Goal: Task Accomplishment & Management: Complete application form

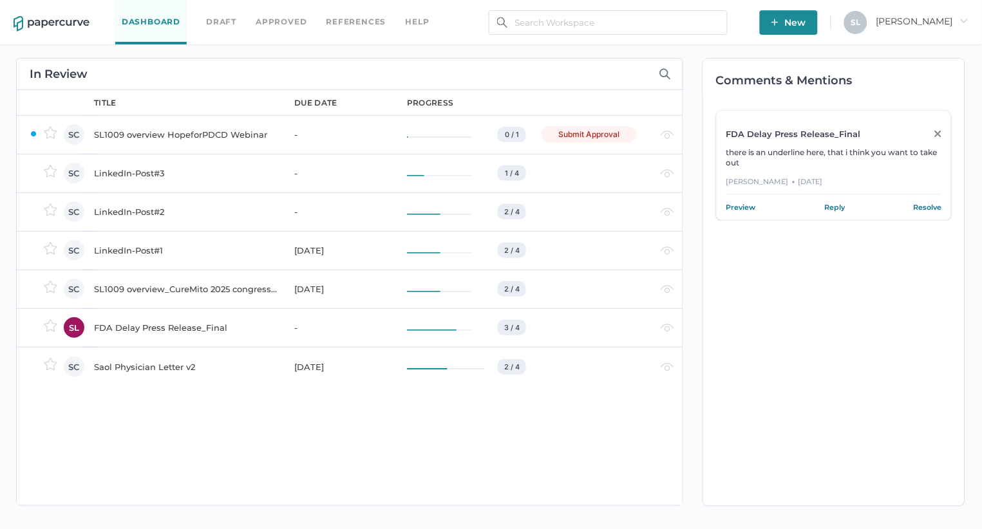
click at [174, 127] on div "SL1009 overview HopeforPDCD Webinar" at bounding box center [186, 134] width 185 height 15
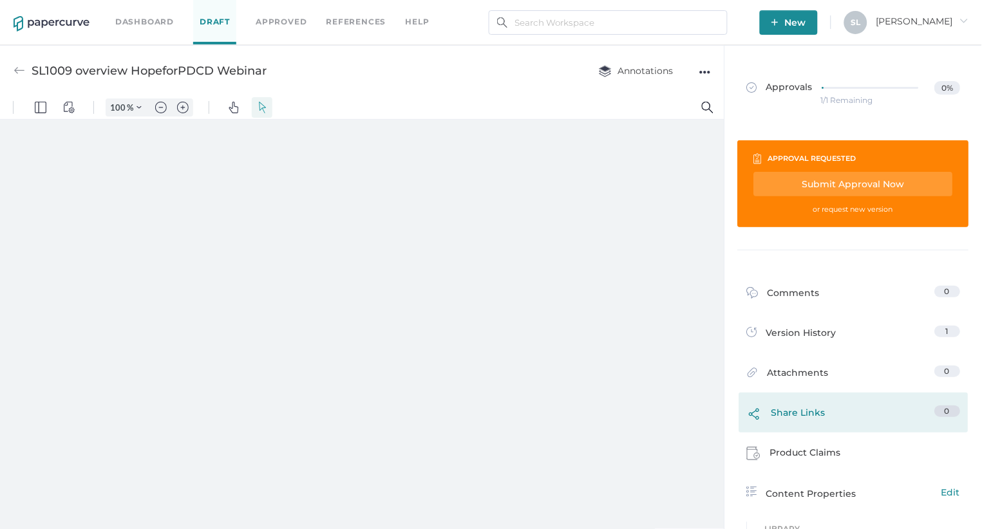
type input "135"
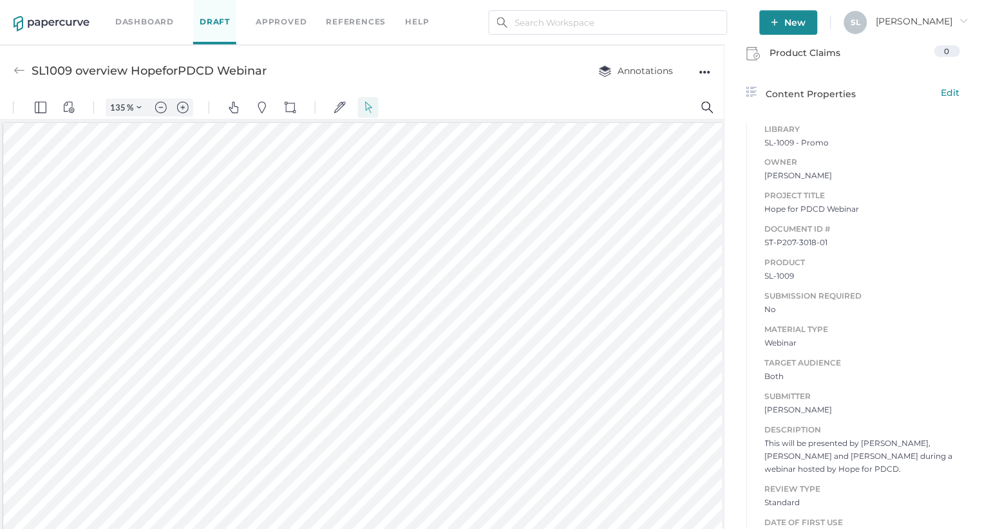
scroll to position [439, 0]
drag, startPoint x: 766, startPoint y: 435, endPoint x: 966, endPoint y: 448, distance: 200.7
click at [966, 448] on div "Library SL-1009 - Promo Owner Sue Clement Project Title Hope for PDCD Webinar D…" at bounding box center [853, 334] width 233 height 434
copy span "This will be presented by Dave, Sharon and Kyle during a webinar hosted by Hope…"
click at [742, 375] on div "Library SL-1009 - Promo Owner Sue Clement Project Title Hope for PDCD Webinar D…" at bounding box center [853, 334] width 233 height 434
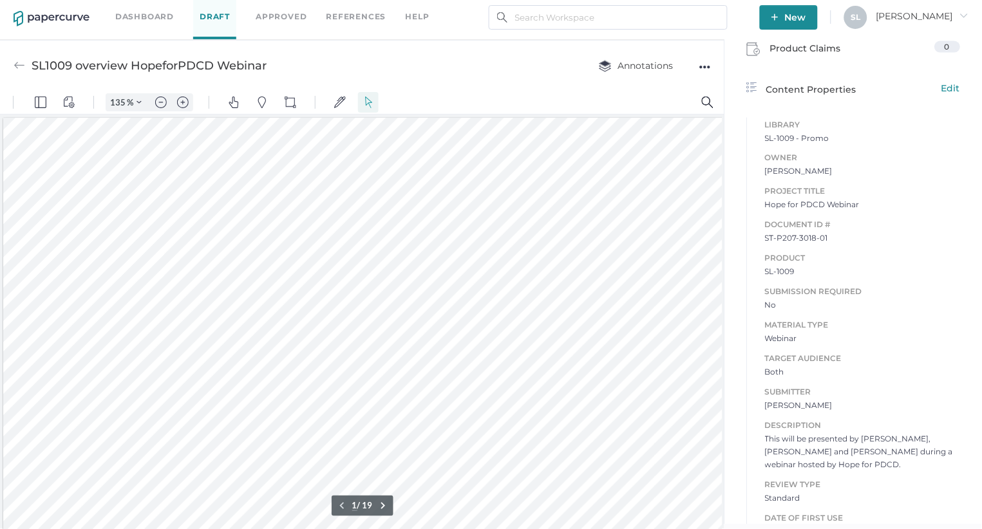
scroll to position [0, 0]
click at [704, 63] on div "●●●" at bounding box center [705, 67] width 12 height 18
click at [650, 111] on span "Delete" at bounding box center [654, 116] width 89 height 24
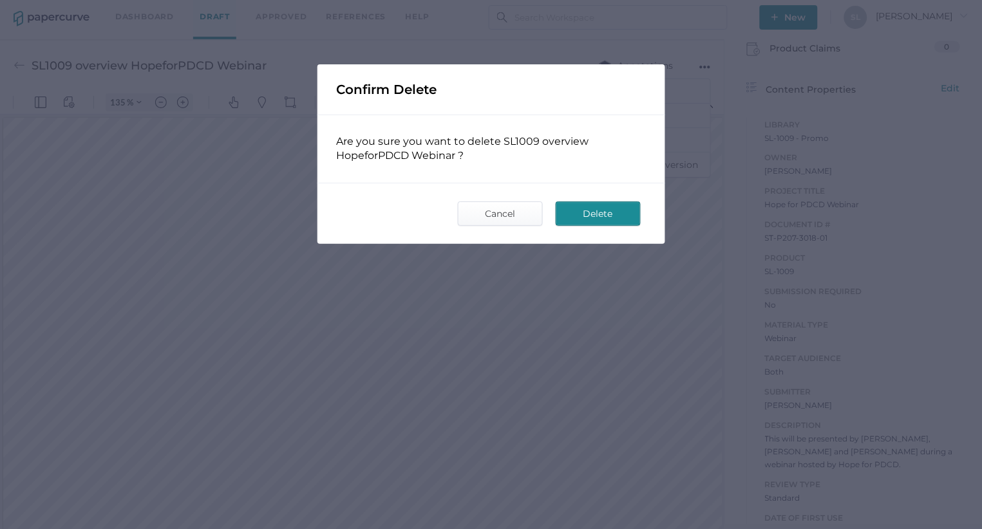
click at [608, 212] on span "Delete" at bounding box center [598, 213] width 61 height 23
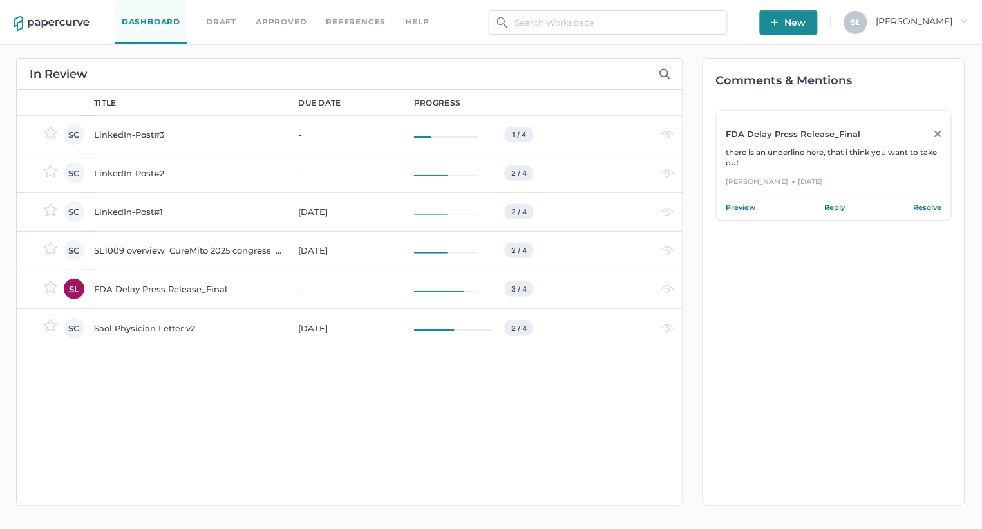
click at [806, 26] on span "New" at bounding box center [788, 22] width 35 height 24
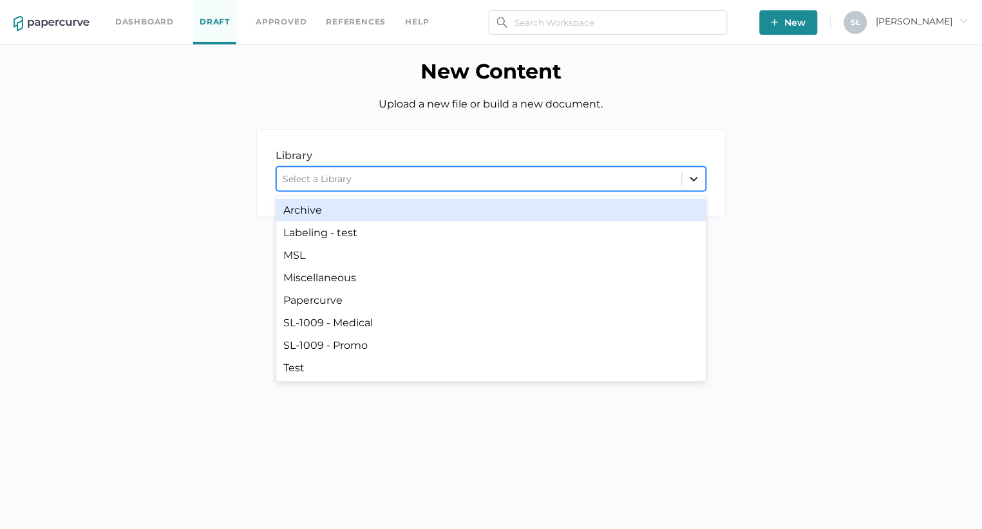
click at [692, 178] on icon at bounding box center [694, 179] width 13 height 13
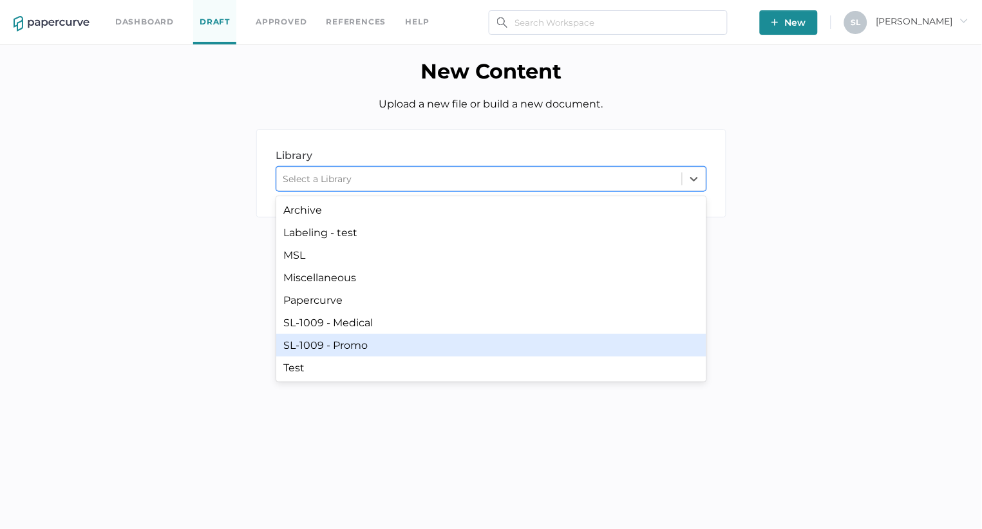
click at [453, 344] on div "SL-1009 - Promo" at bounding box center [491, 345] width 430 height 23
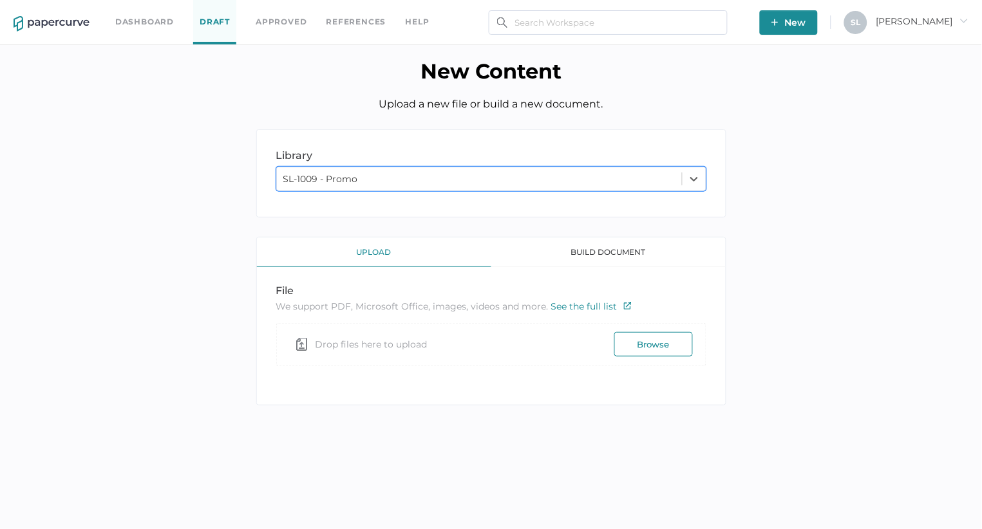
click at [645, 336] on button "Browse" at bounding box center [653, 344] width 79 height 24
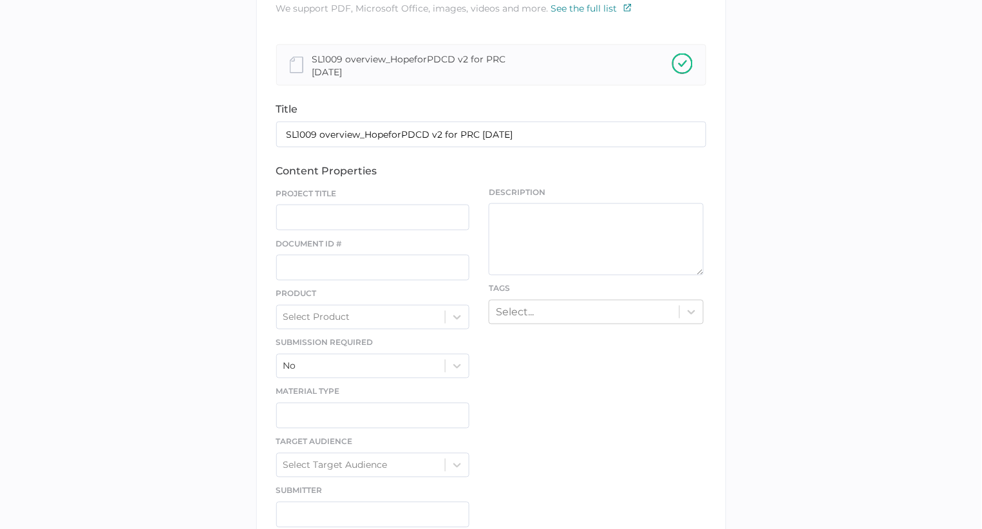
scroll to position [344, 0]
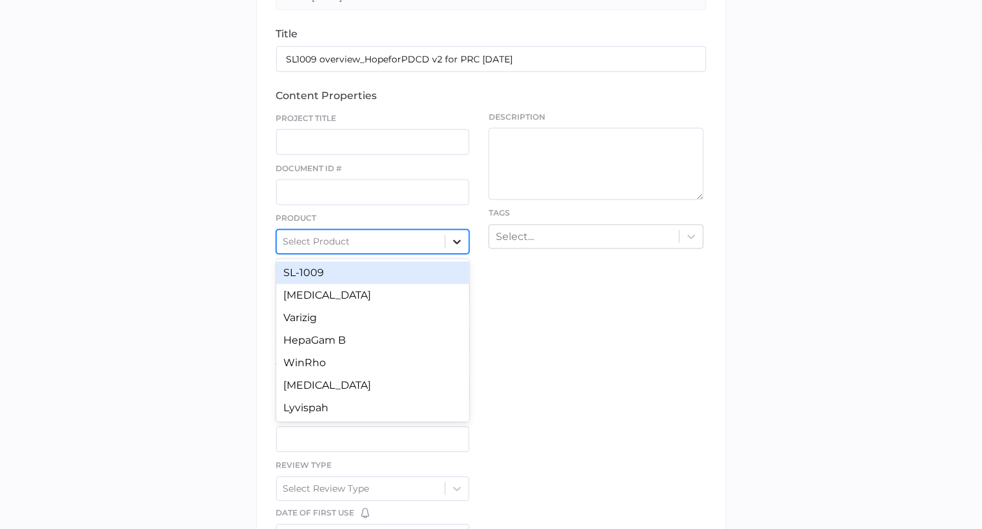
click at [456, 241] on icon at bounding box center [457, 242] width 13 height 13
click at [418, 276] on div "SL-1009" at bounding box center [373, 273] width 194 height 23
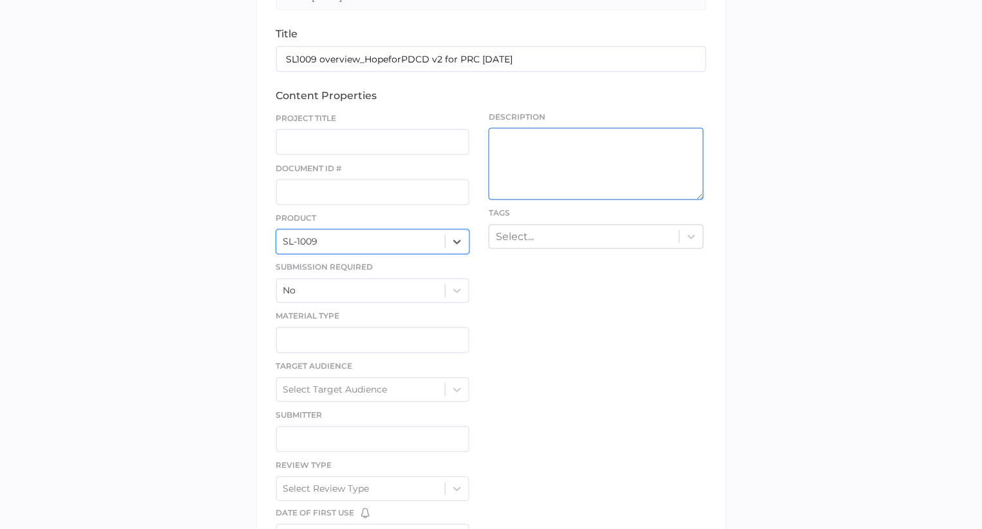
click at [554, 159] on textarea at bounding box center [596, 164] width 215 height 72
paste textarea "This will be presented by Dave, Sharon and Kyle during a webinar hosted by Hope…"
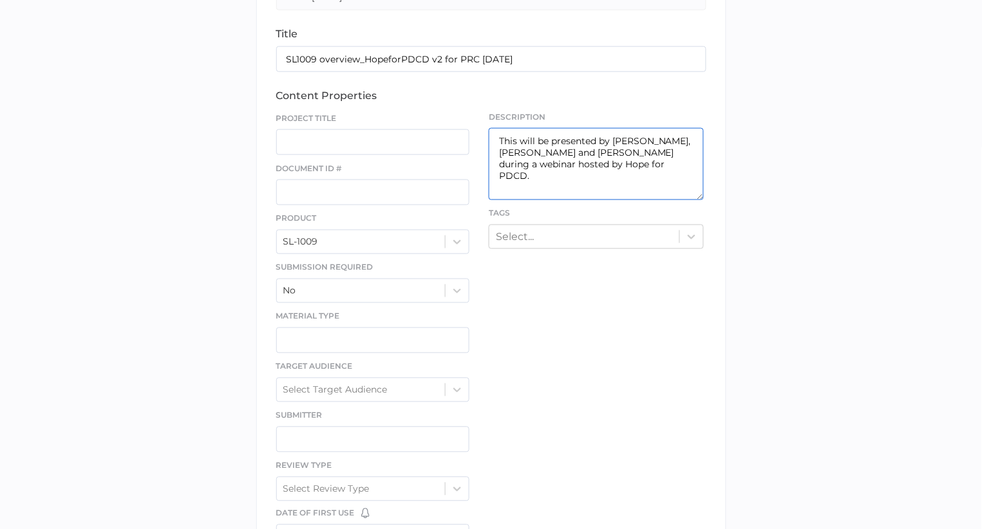
type textarea "This will be presented by Dave, Sharon and Kyle during a webinar hosted by Hope…"
click at [355, 191] on input "text" at bounding box center [373, 193] width 194 height 26
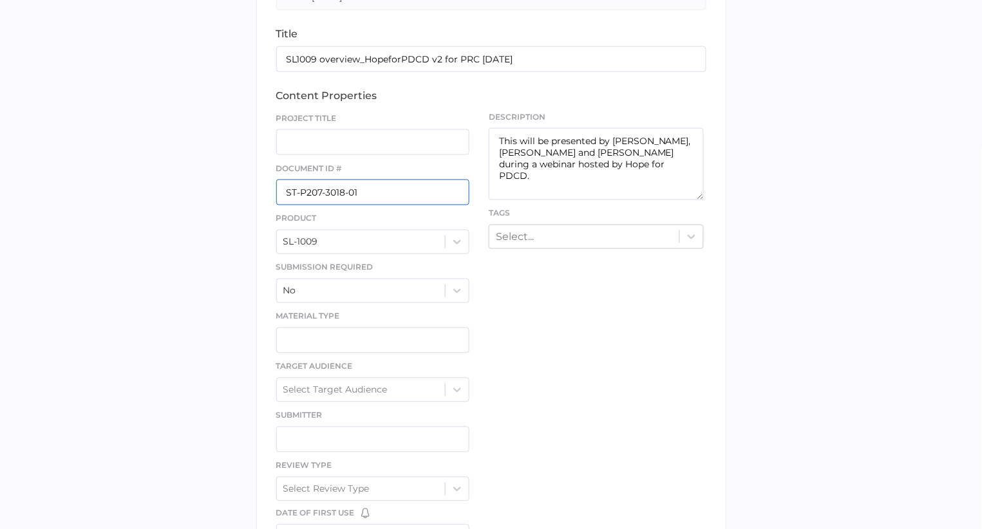
type input "ST-P207-3018-01"
click at [355, 144] on input "text" at bounding box center [373, 142] width 194 height 26
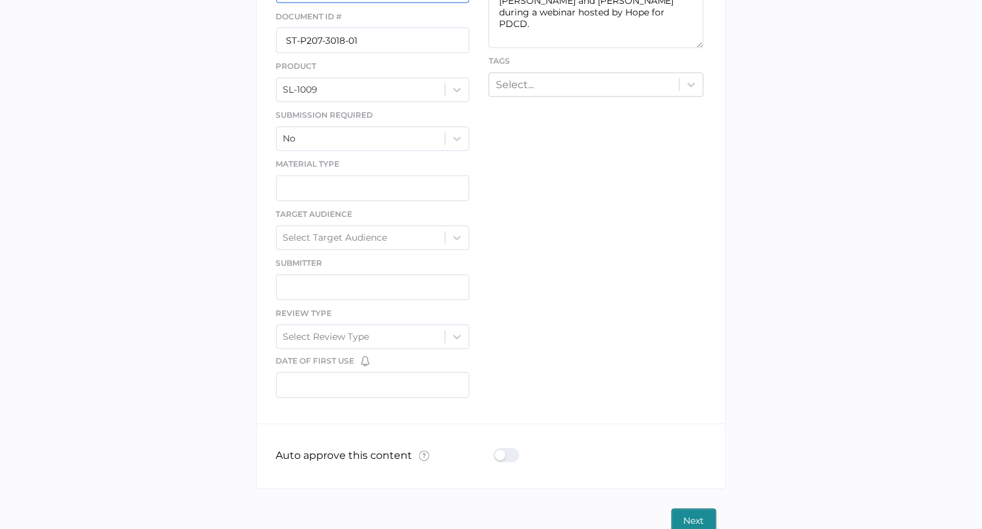
scroll to position [497, 0]
type input "Hope for PDCD Webinar"
click at [355, 191] on input "text" at bounding box center [373, 187] width 194 height 26
type input "Webinar"
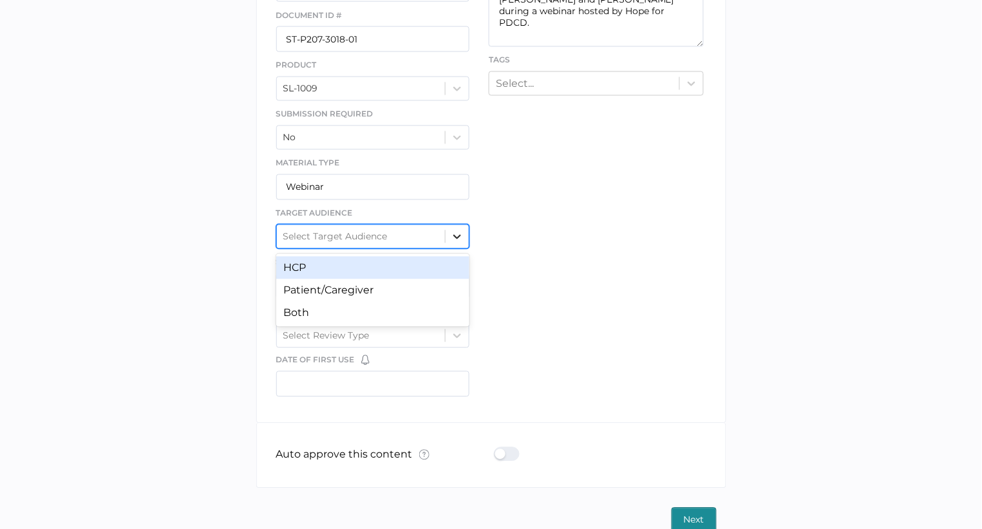
click at [458, 237] on icon at bounding box center [457, 237] width 8 height 5
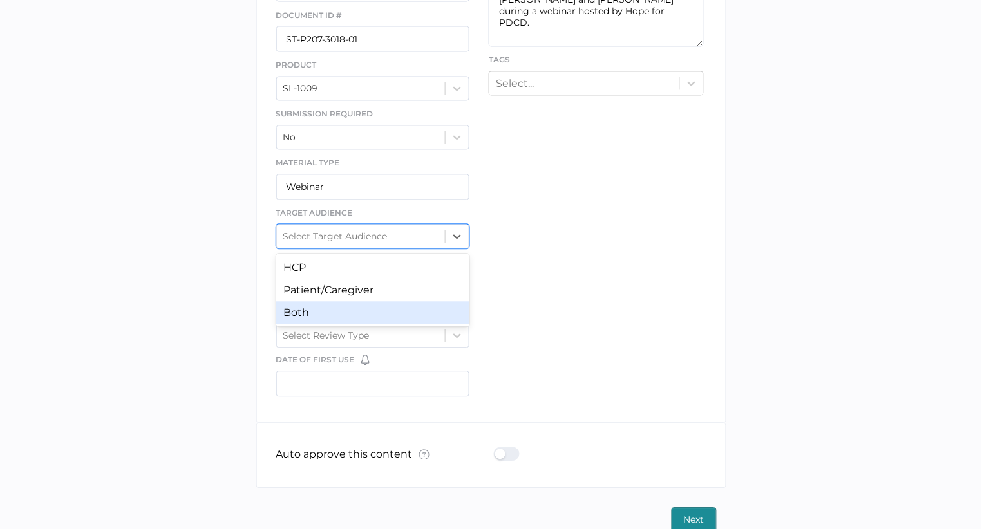
click at [432, 312] on div "Both" at bounding box center [373, 313] width 194 height 23
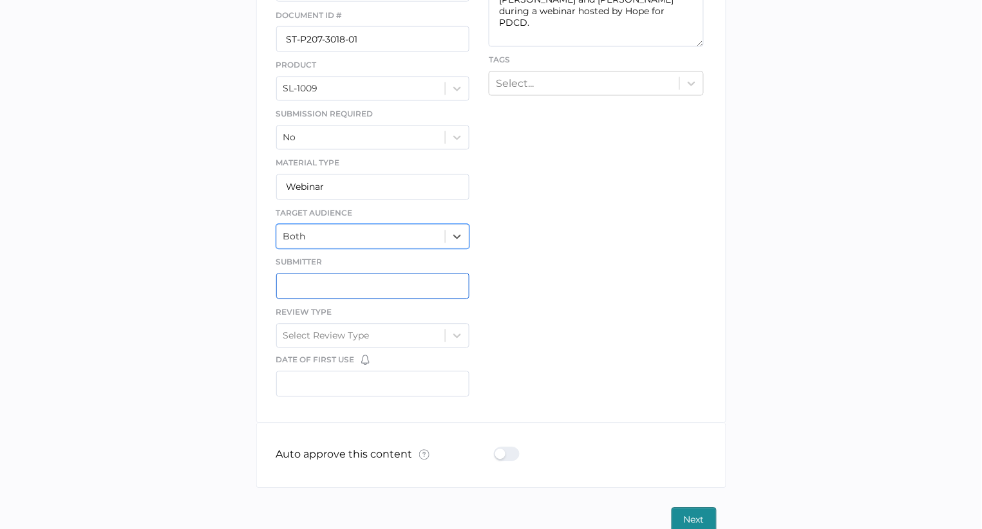
click at [408, 294] on input "text" at bounding box center [373, 287] width 194 height 26
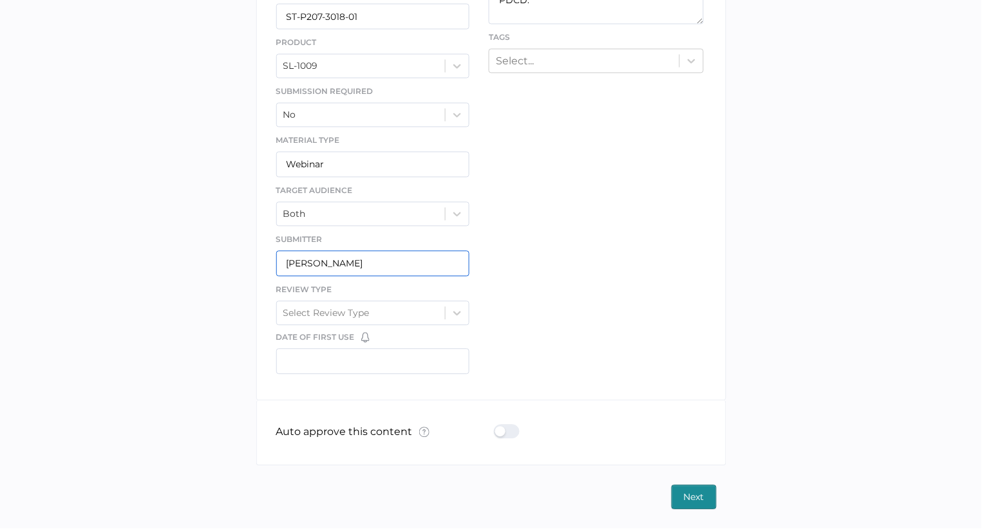
scroll to position [520, 0]
type input "[PERSON_NAME]"
click at [456, 310] on icon at bounding box center [457, 313] width 13 height 13
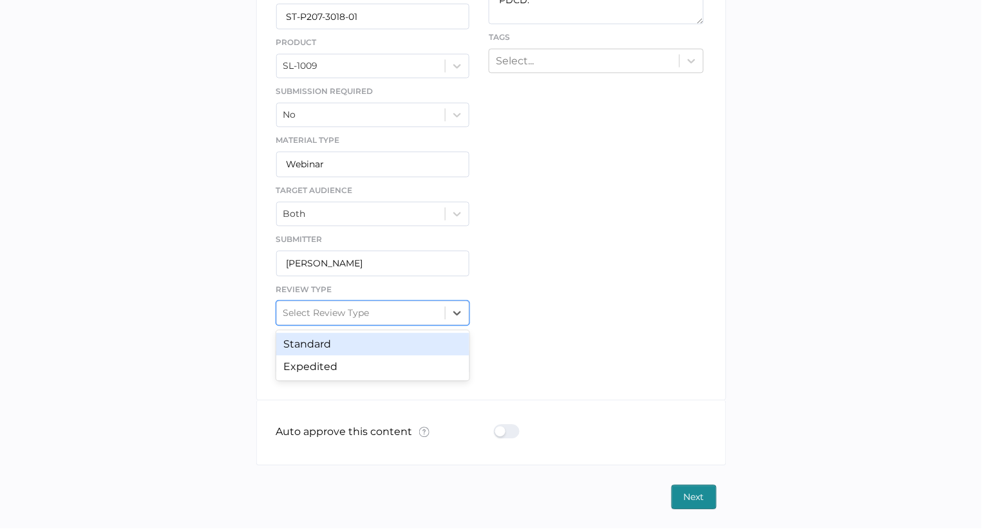
click at [342, 345] on div "Standard" at bounding box center [373, 344] width 194 height 23
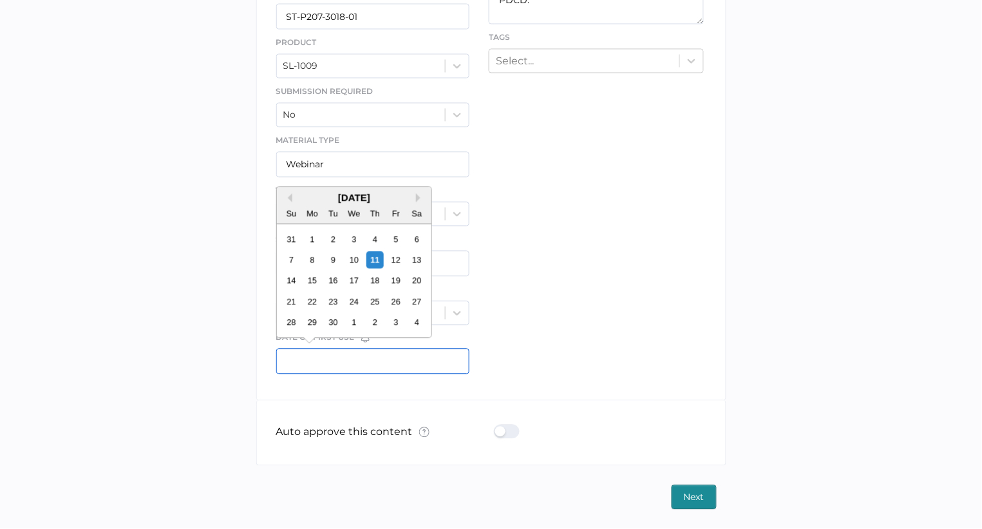
click at [366, 365] on input "text" at bounding box center [373, 362] width 194 height 26
click at [375, 282] on div "18" at bounding box center [374, 280] width 17 height 17
type input "09/18/2025"
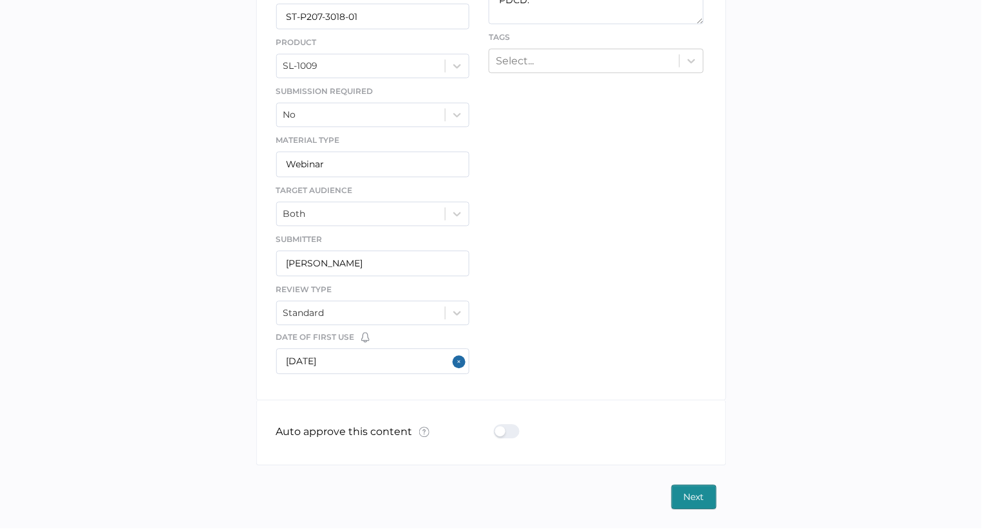
click at [689, 503] on span "Next" at bounding box center [694, 497] width 21 height 23
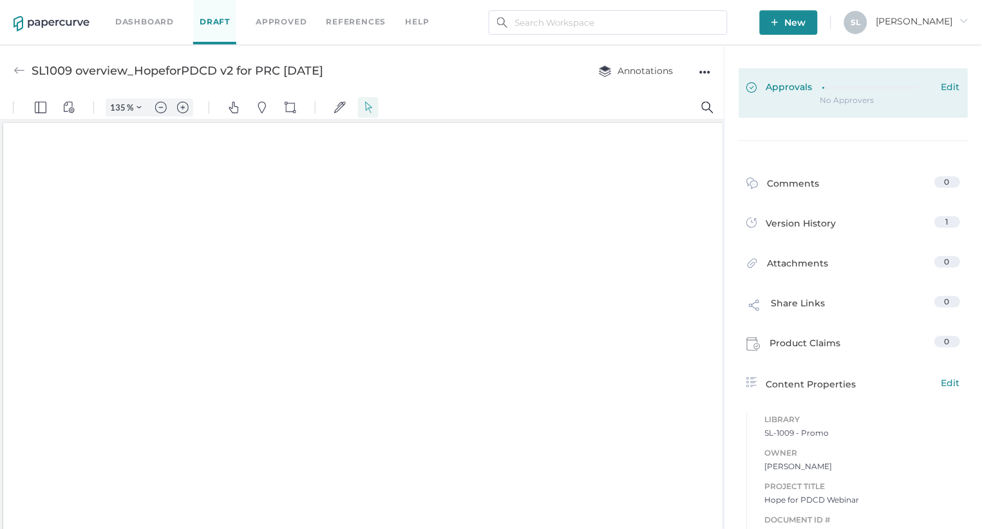
type input "135"
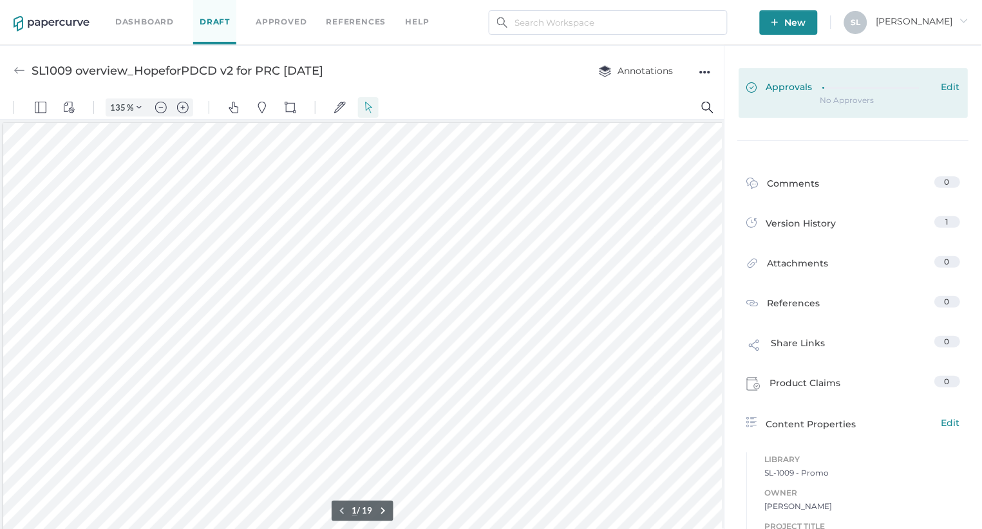
click at [784, 89] on span "Approvals" at bounding box center [780, 88] width 66 height 14
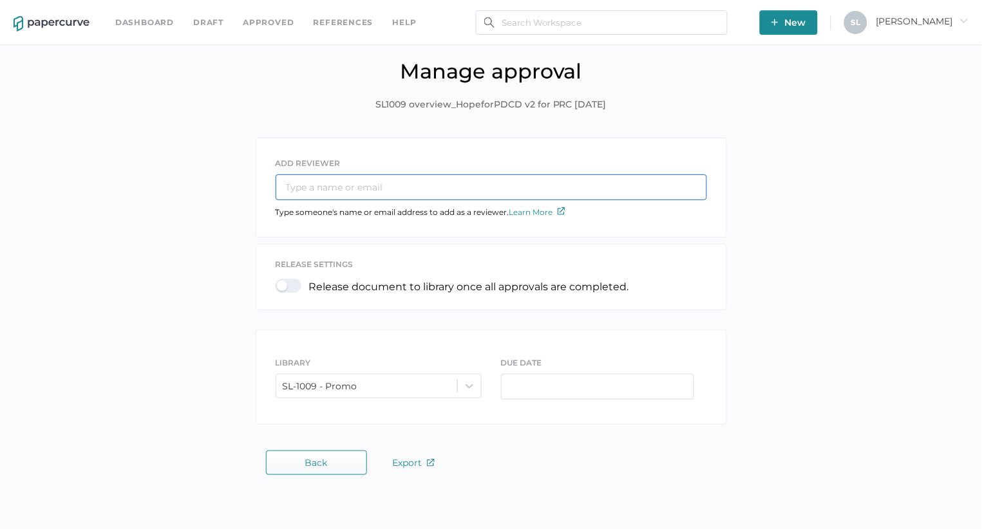
click at [458, 191] on input "text" at bounding box center [491, 187] width 431 height 26
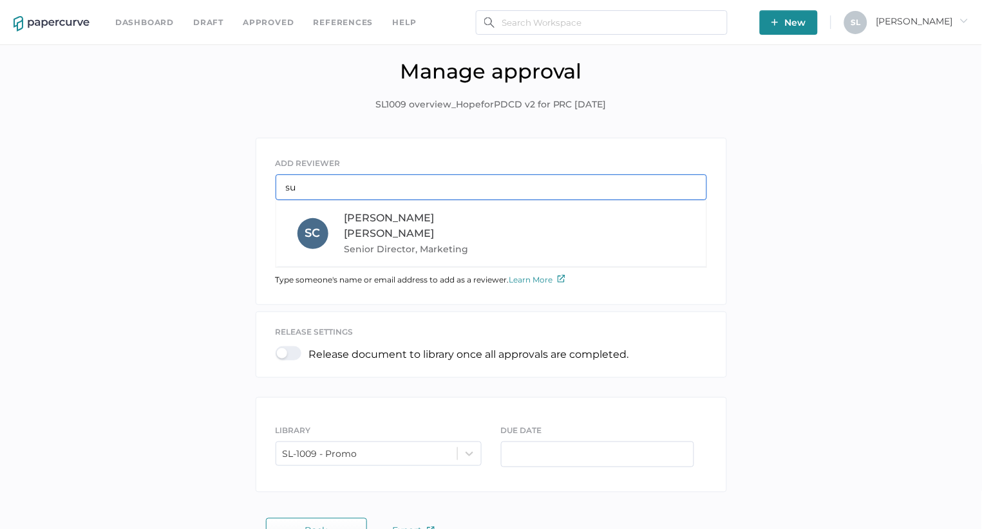
type input "sue"
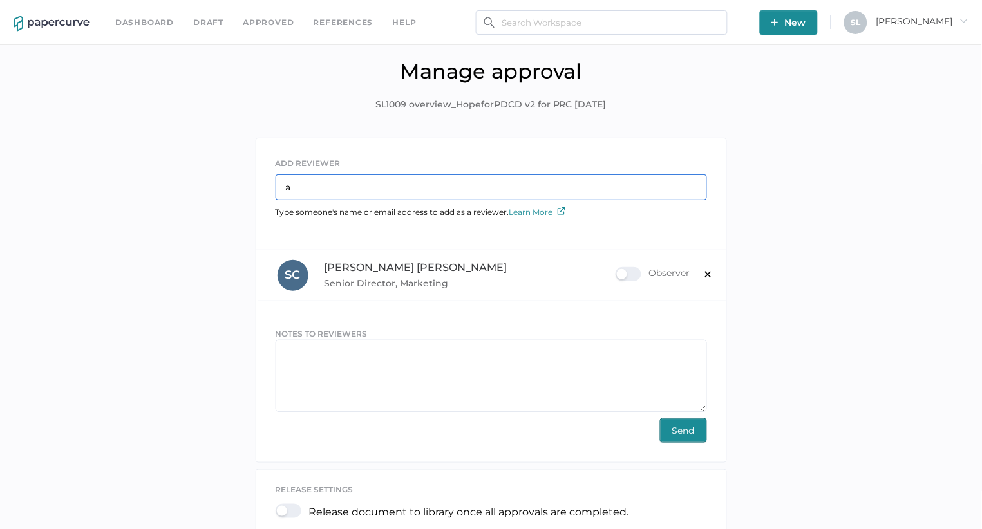
type input "al"
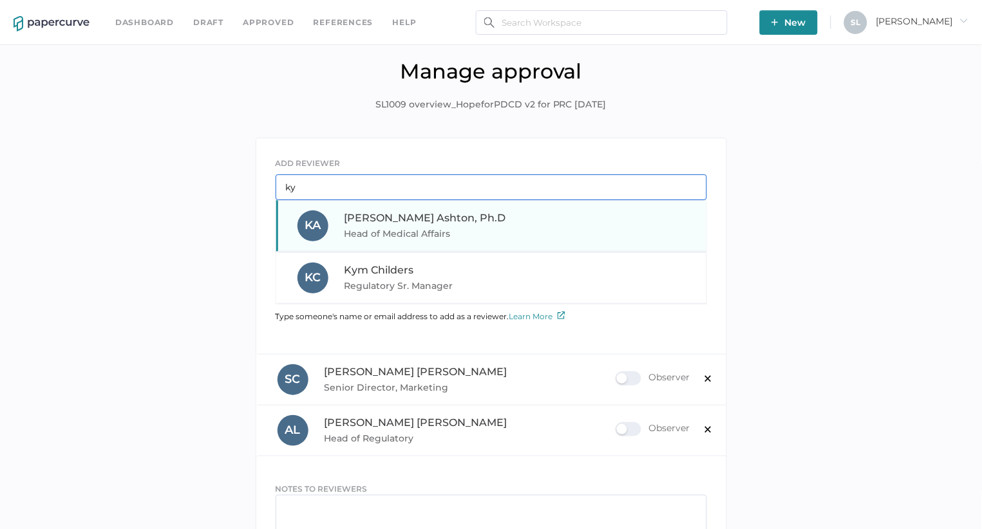
type input "ky"
click at [495, 230] on span "Head of Medical Affairs" at bounding box center [431, 233] width 174 height 15
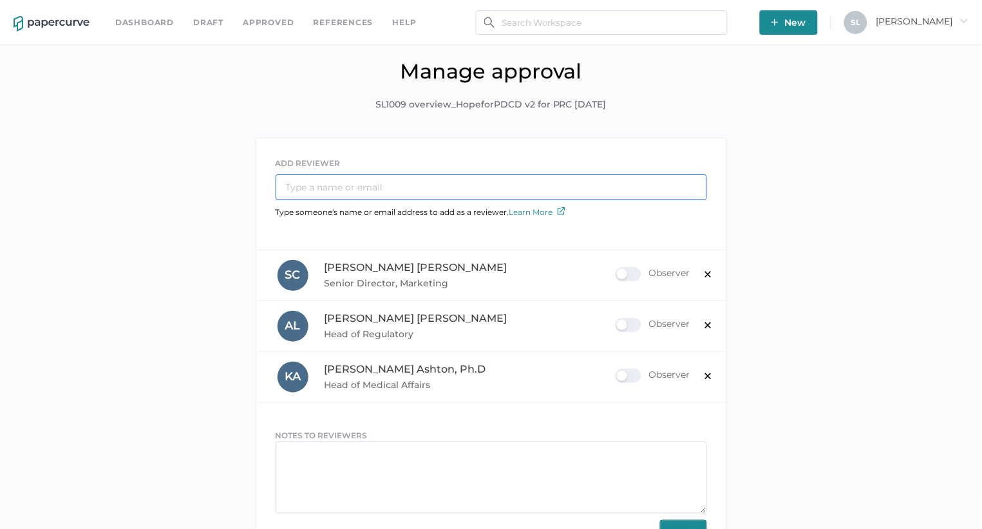
click at [433, 185] on input "text" at bounding box center [491, 187] width 431 height 26
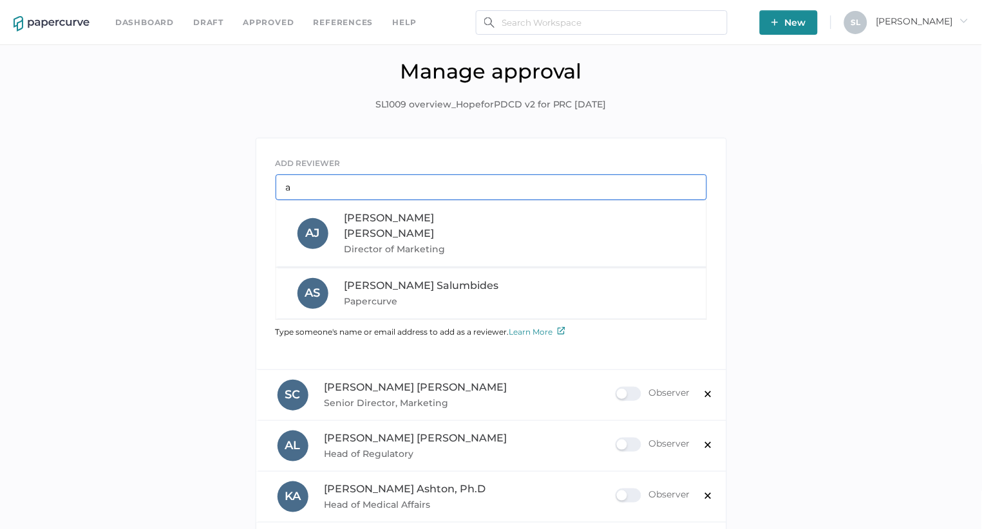
type input "aa"
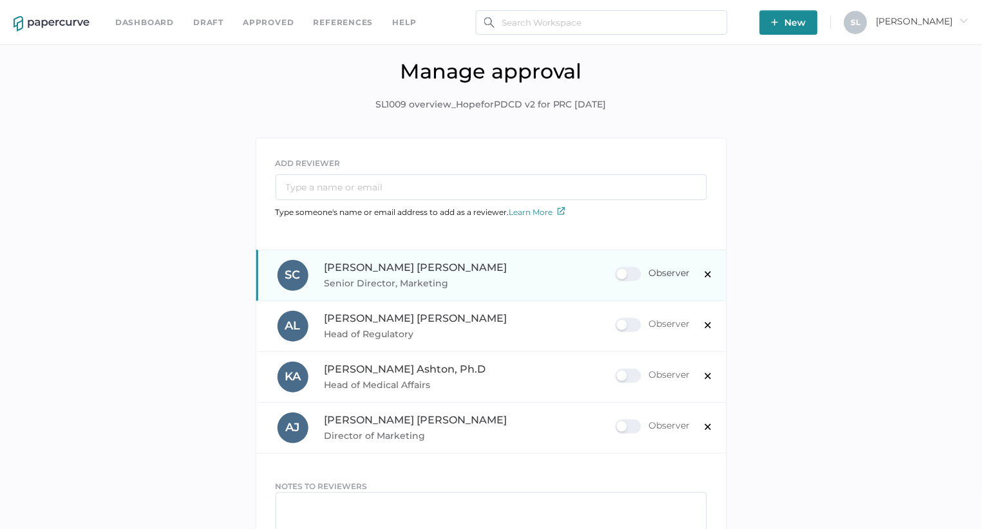
click at [628, 268] on div "Observer" at bounding box center [652, 274] width 75 height 14
click at [618, 269] on input "Observer" at bounding box center [618, 269] width 0 height 0
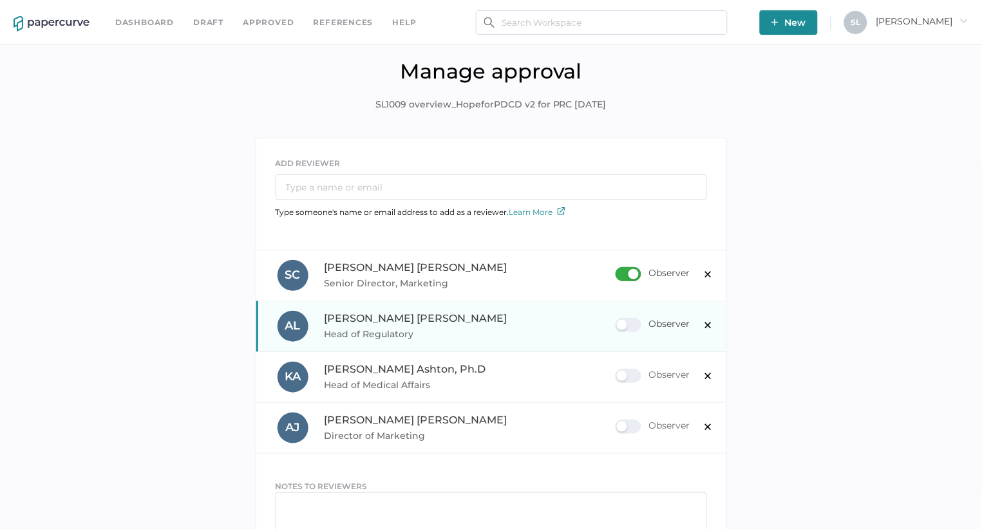
click at [630, 327] on div "Observer" at bounding box center [652, 325] width 75 height 14
click at [618, 320] on input "Observer" at bounding box center [618, 320] width 0 height 0
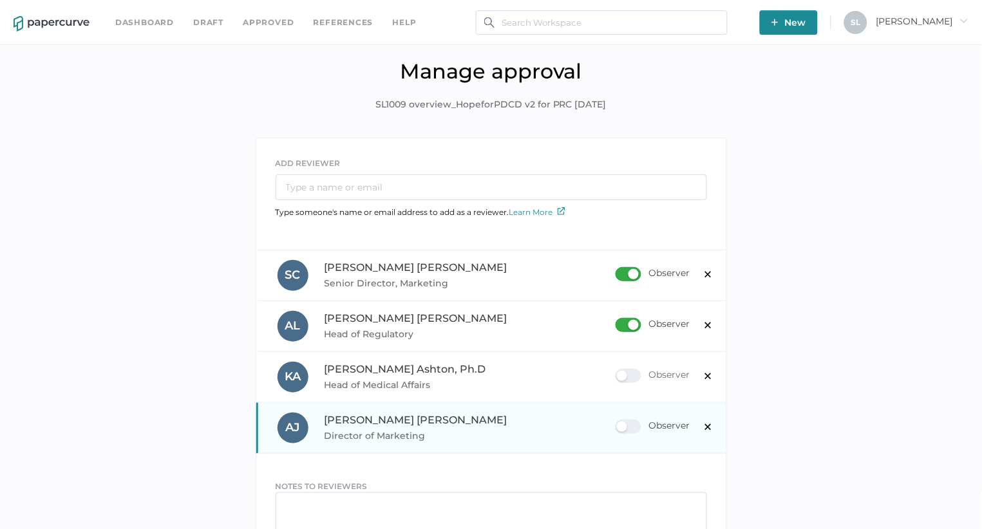
click at [629, 422] on div "Observer" at bounding box center [652, 427] width 75 height 14
click at [618, 422] on input "Observer" at bounding box center [618, 422] width 0 height 0
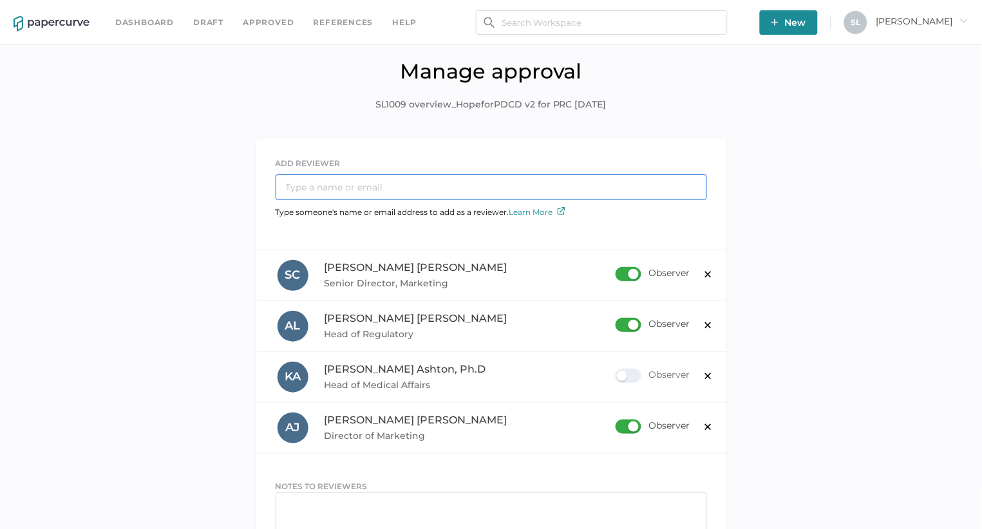
click at [424, 185] on input "text" at bounding box center [491, 187] width 431 height 26
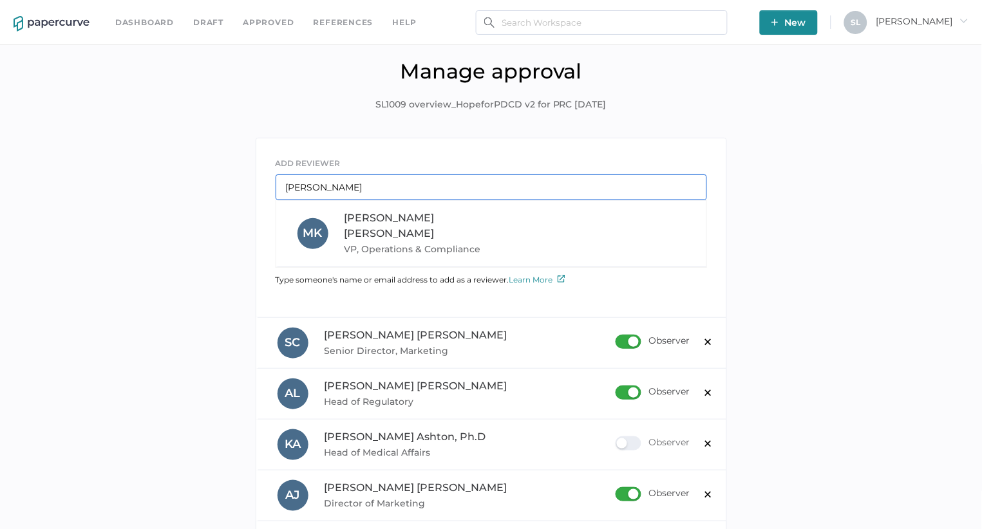
type input "meli"
type input "jul"
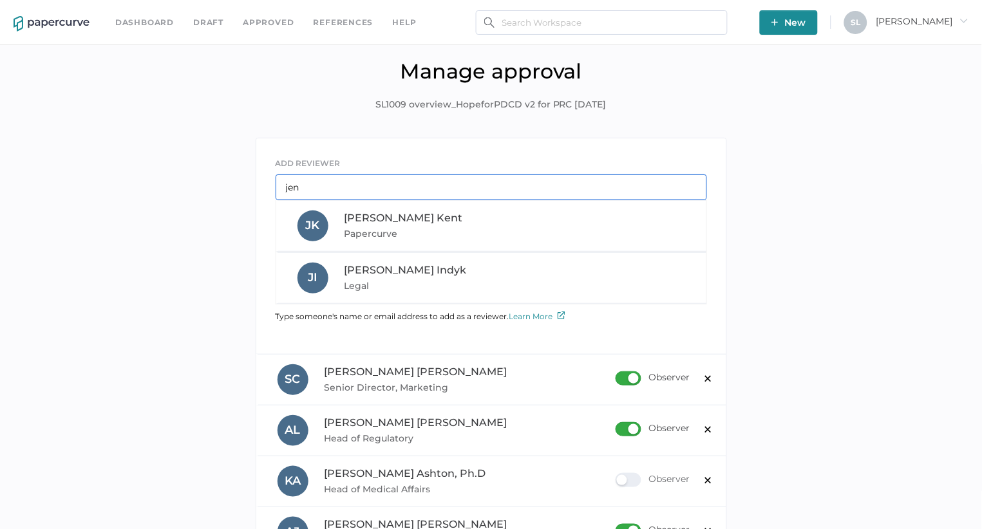
type input "jenn"
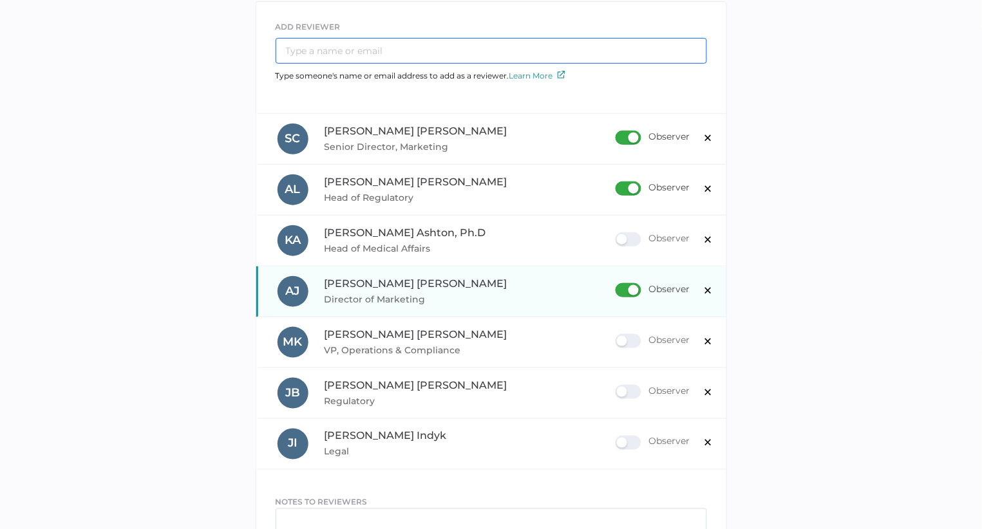
scroll to position [139, 0]
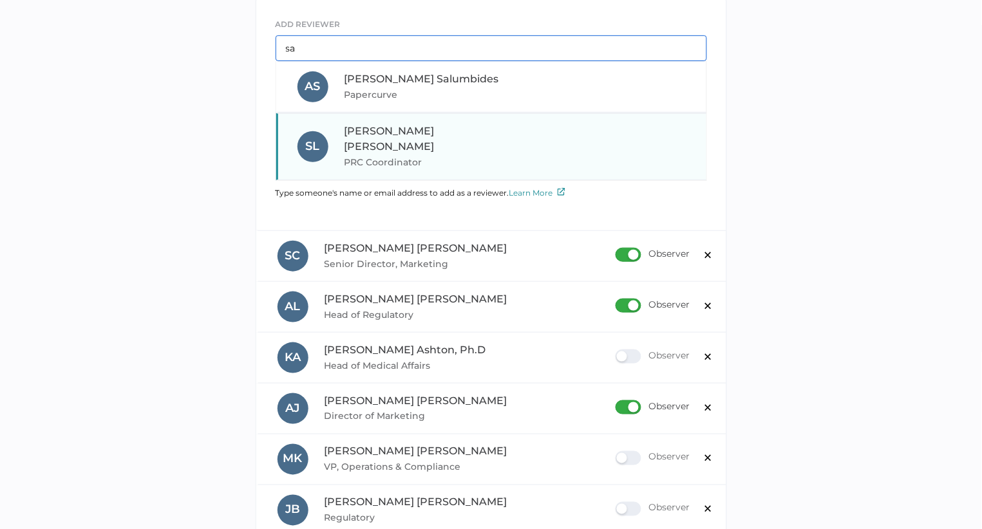
type input "sa"
click at [384, 131] on span "Sandy Lee" at bounding box center [389, 139] width 90 height 28
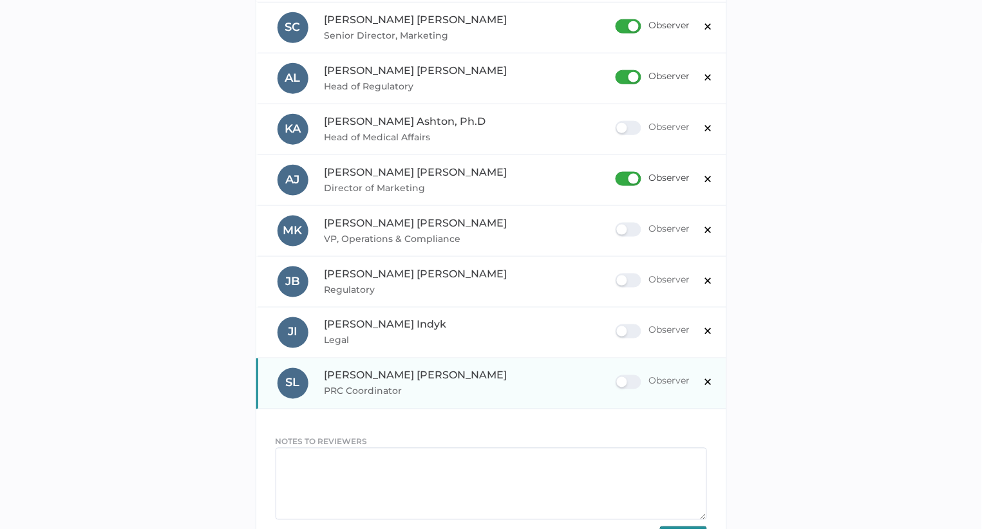
scroll to position [252, 0]
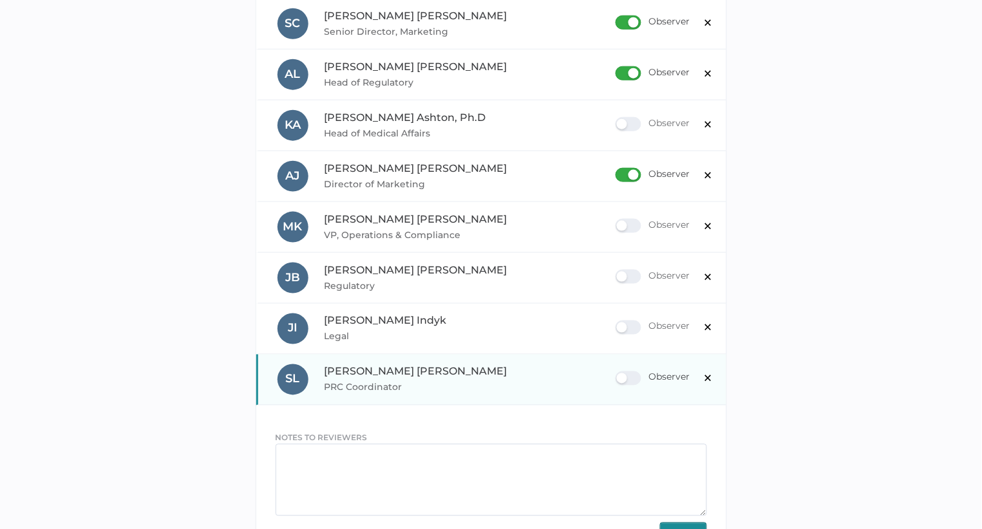
click at [623, 379] on div "Observer" at bounding box center [652, 378] width 75 height 14
click at [618, 373] on input "Observer" at bounding box center [618, 373] width 0 height 0
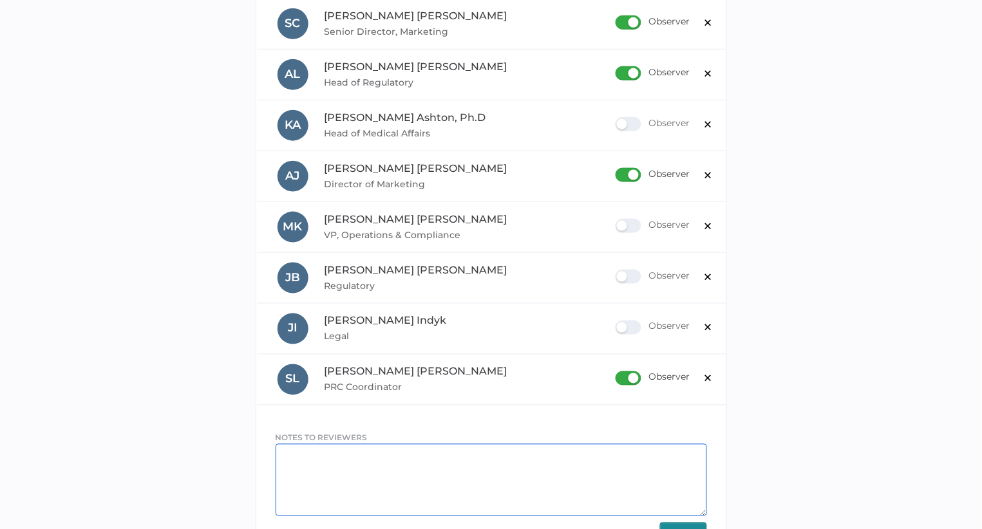
click at [470, 473] on textarea at bounding box center [491, 480] width 431 height 72
paste textarea "This will be presented by [PERSON_NAME], [PERSON_NAME] and [PERSON_NAME] during…"
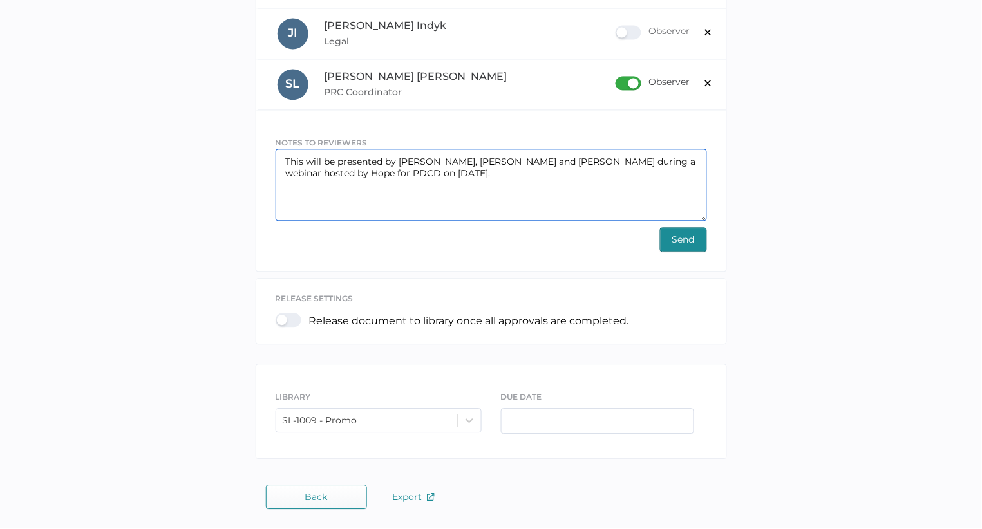
scroll to position [546, 0]
type textarea "This will be presented by Dave, Sharon and Kyle during a webinar hosted by Hope…"
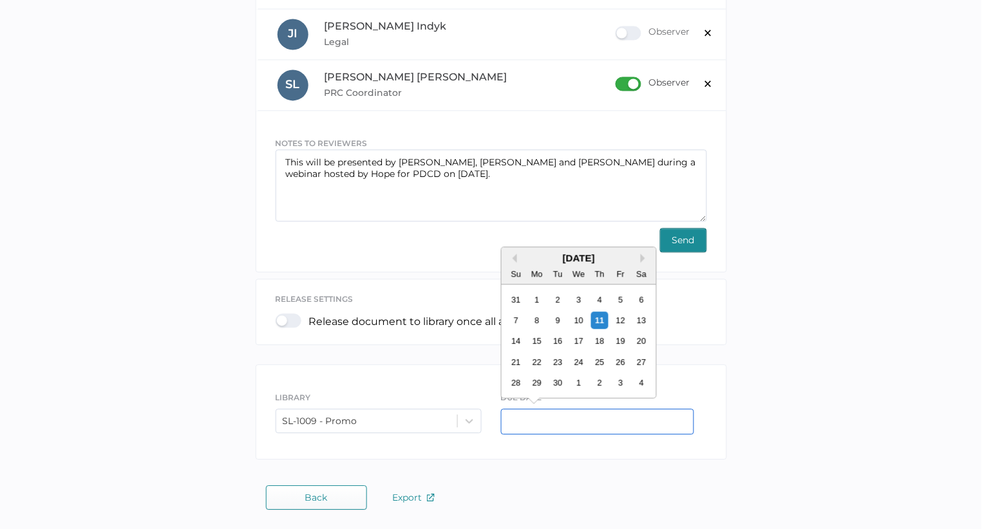
click at [545, 426] on input "text" at bounding box center [597, 422] width 193 height 26
click at [572, 341] on div "17" at bounding box center [578, 341] width 17 height 17
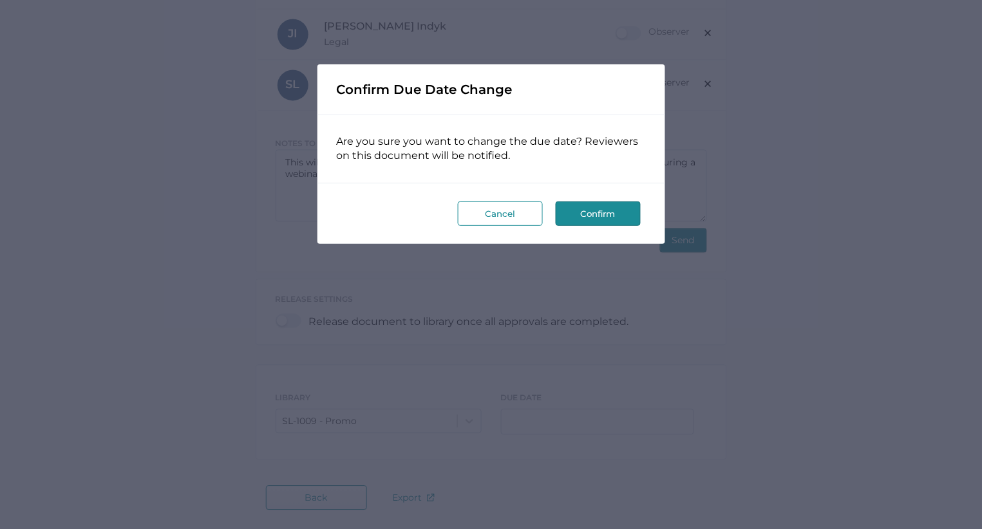
click at [590, 211] on button "Confirm" at bounding box center [598, 214] width 85 height 24
type input "09/17/2025"
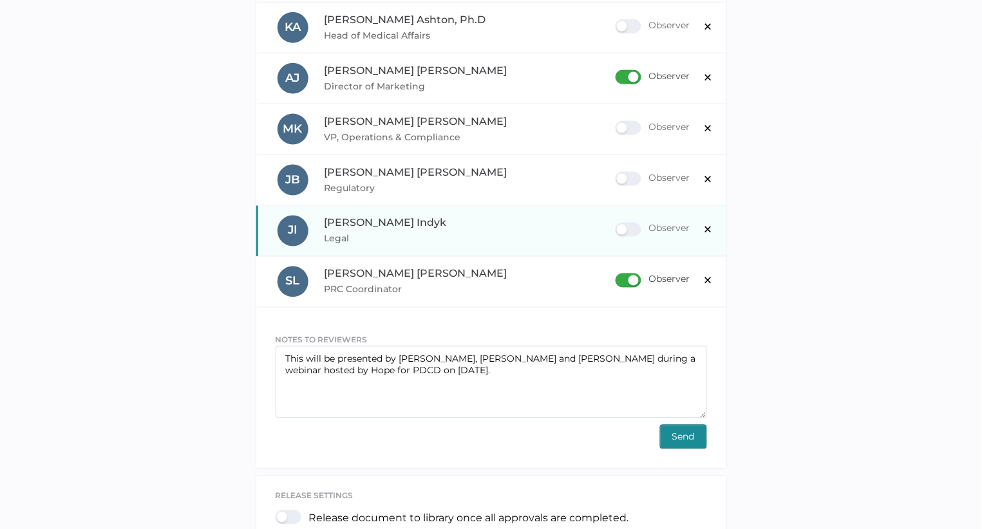
scroll to position [324, 0]
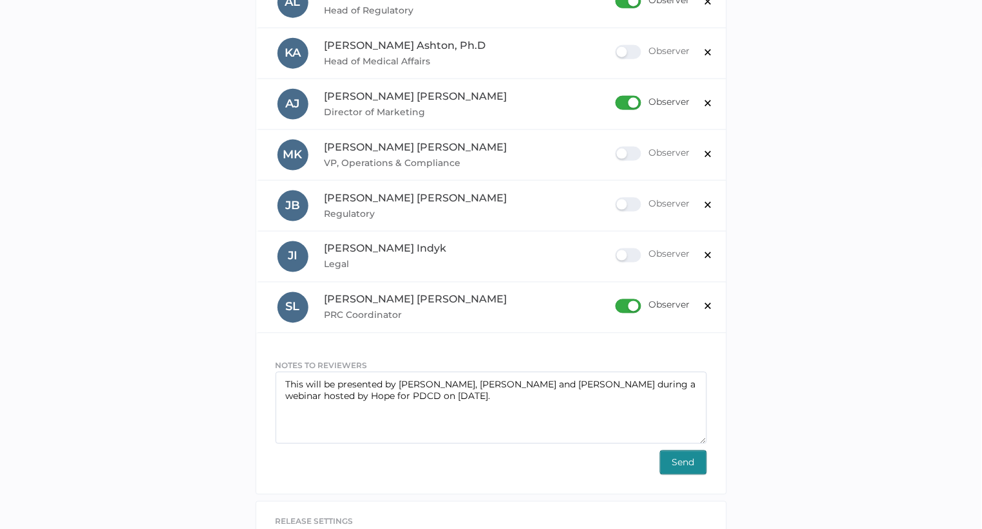
click at [688, 462] on span "Send" at bounding box center [683, 462] width 23 height 23
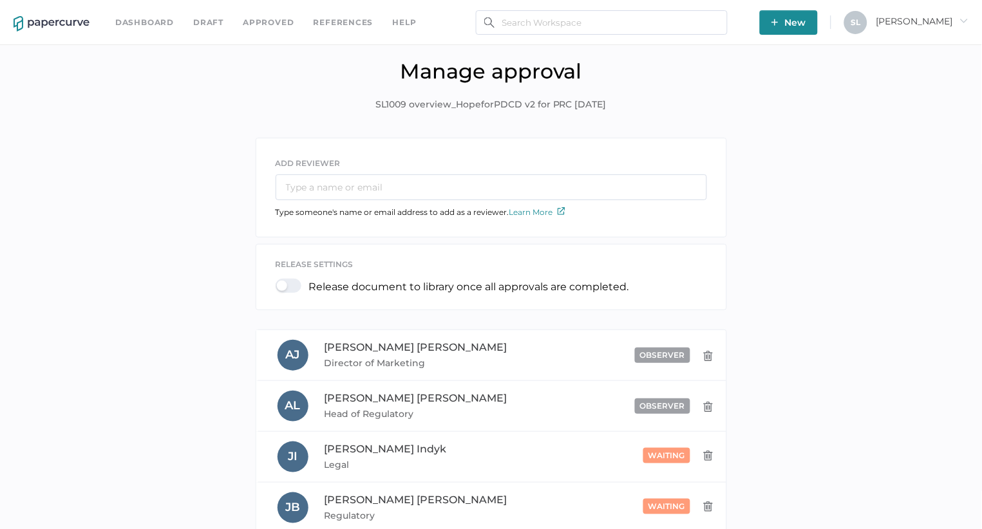
scroll to position [0, 0]
click at [138, 28] on link "Dashboard" at bounding box center [144, 22] width 59 height 14
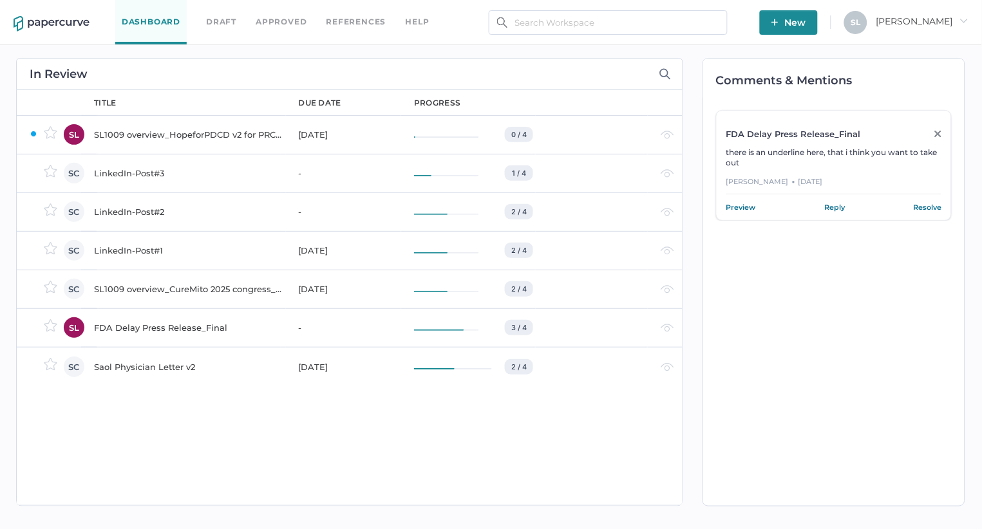
click at [139, 250] on div "LinkedIn-Post#1" at bounding box center [188, 250] width 189 height 15
click at [159, 288] on div "SL1009 overview_CureMito 2025 congress_for PRC" at bounding box center [188, 288] width 189 height 15
click at [235, 132] on div "SL1009 overview_HopeforPDCD v2 for PRC [DATE]" at bounding box center [188, 134] width 189 height 15
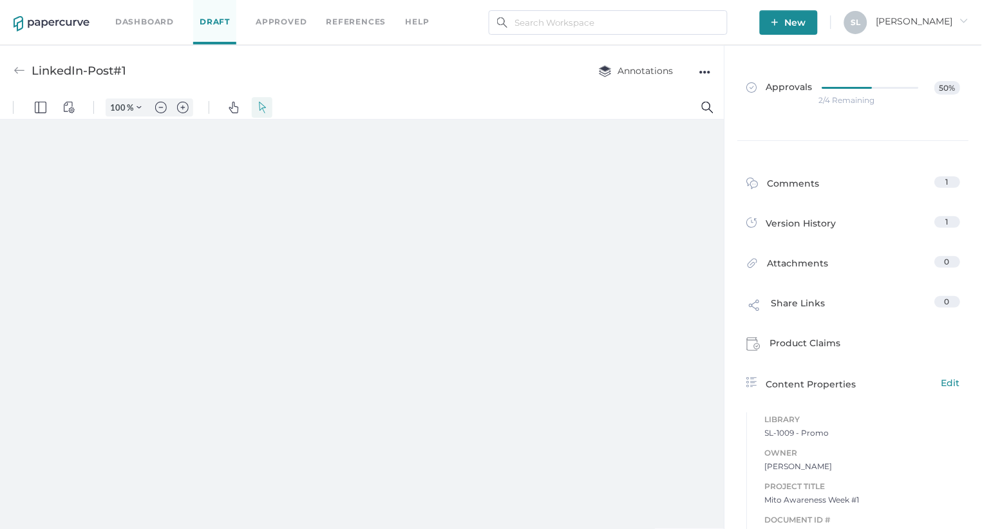
type input "135"
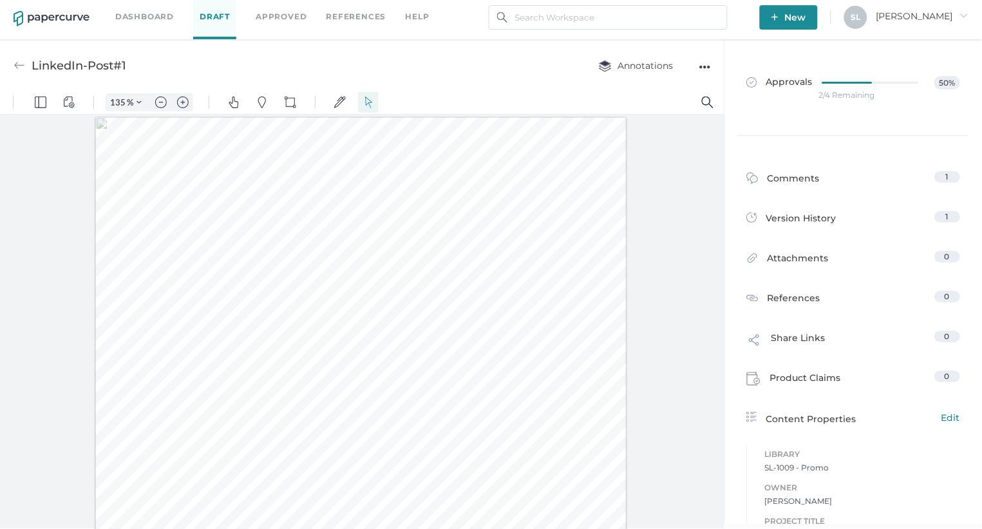
scroll to position [5, 0]
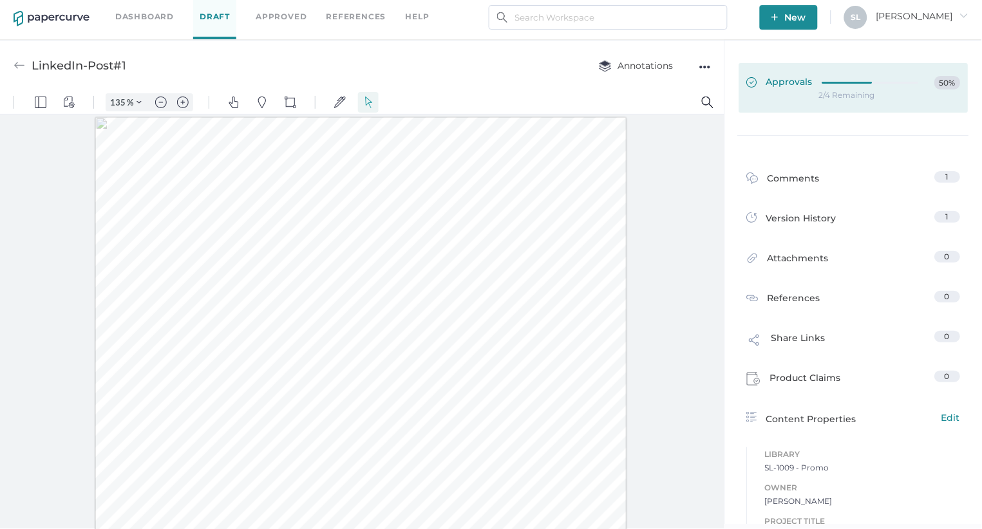
click at [778, 85] on span "Approvals" at bounding box center [780, 83] width 66 height 14
